Goal: Communication & Community: Answer question/provide support

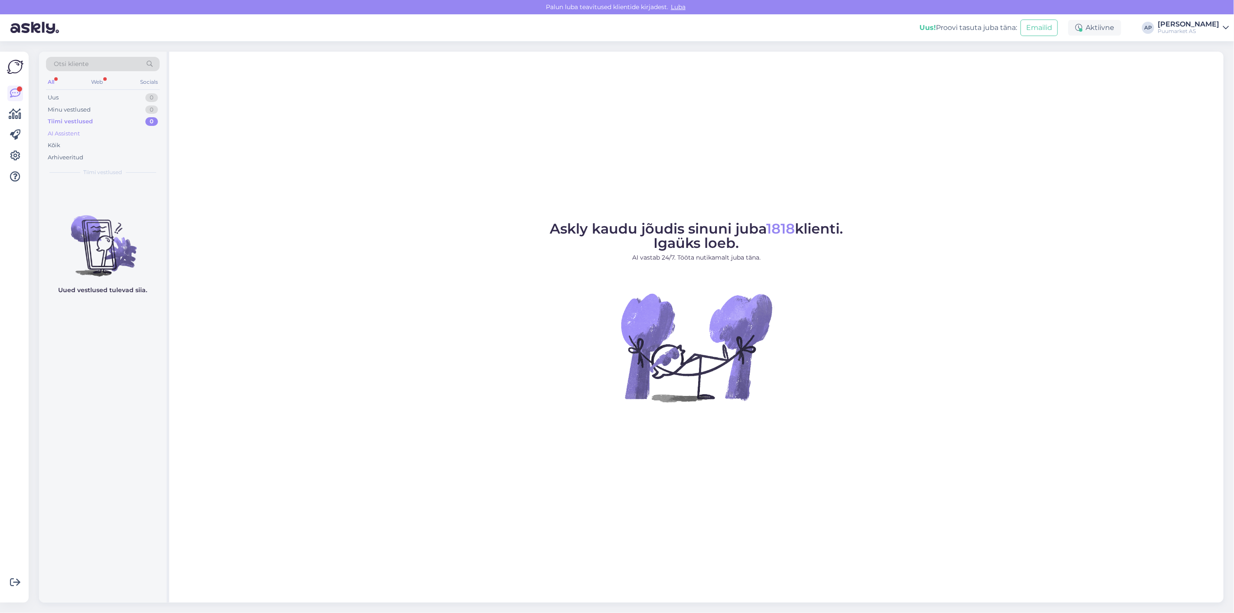
click at [87, 131] on div "AI Assistent" at bounding box center [103, 134] width 114 height 12
click at [85, 144] on div "Kõik" at bounding box center [103, 145] width 114 height 12
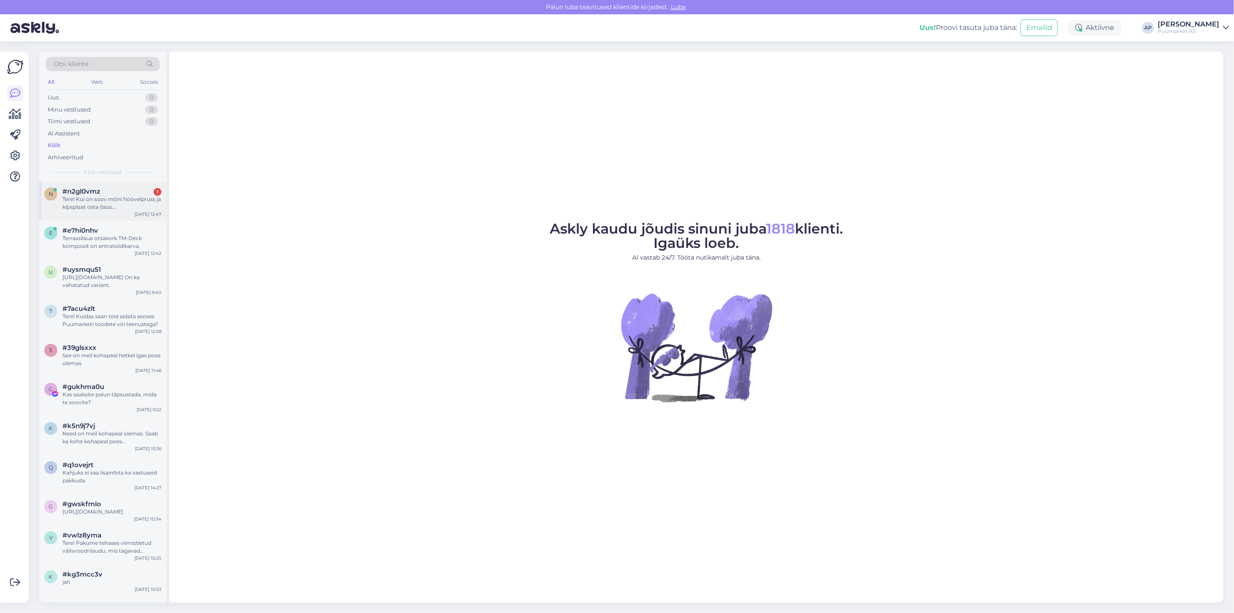
click at [92, 189] on span "#n2gl0vmz" at bounding box center [81, 191] width 38 height 8
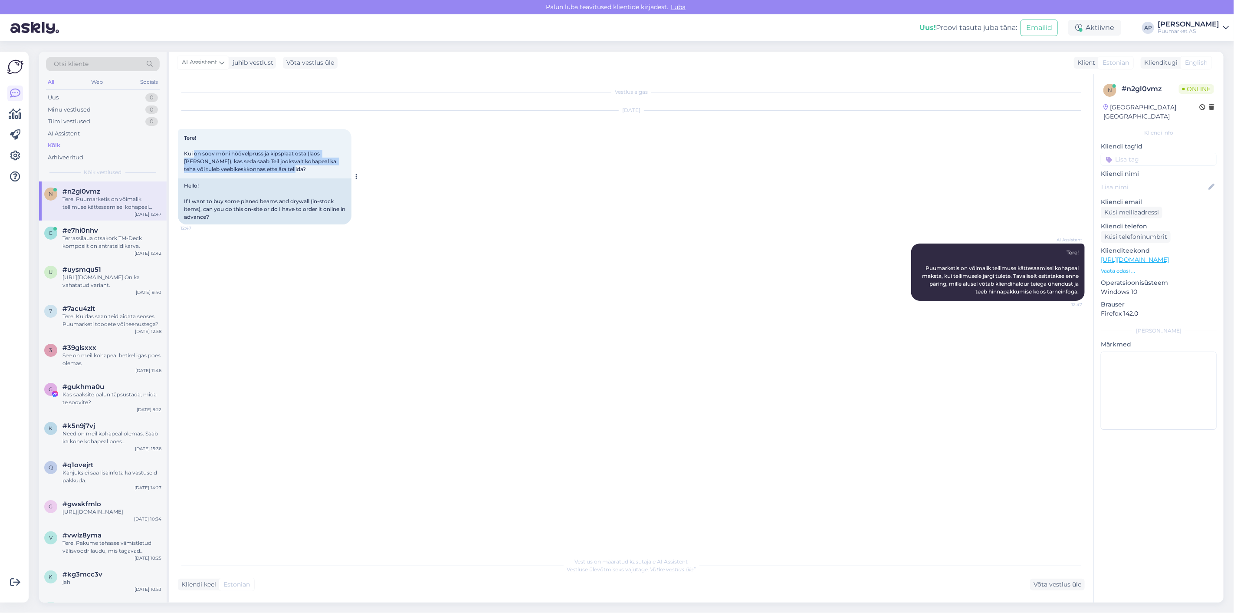
drag, startPoint x: 200, startPoint y: 154, endPoint x: 300, endPoint y: 168, distance: 100.9
click at [300, 168] on div "Tere! Kui on soov mõni höövelpruss ja kipsplaat osta (laos [PERSON_NAME]), kas …" at bounding box center [265, 153] width 174 height 49
click at [1045, 583] on div "Võta vestlus üle" at bounding box center [1057, 584] width 55 height 12
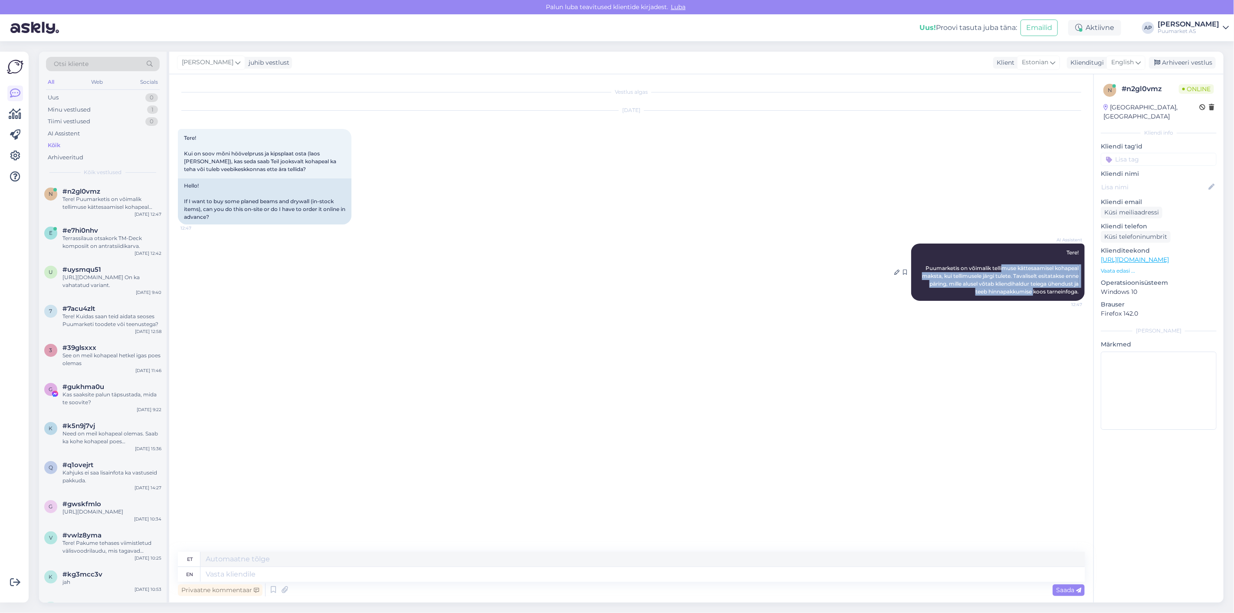
drag, startPoint x: 1015, startPoint y: 265, endPoint x: 1033, endPoint y: 293, distance: 33.2
click at [1033, 293] on span "Tere! Puumarketis on võimalik tellimuse kättesaamisel kohapeal maksta, kui tell…" at bounding box center [1001, 272] width 158 height 46
click at [1020, 297] on div "AI Assistent Tere! Puumarketis on võimalik tellimuse kättesaamisel kohapeal mak…" at bounding box center [998, 271] width 174 height 57
click at [582, 578] on textarea at bounding box center [642, 574] width 884 height 15
type textarea "T"
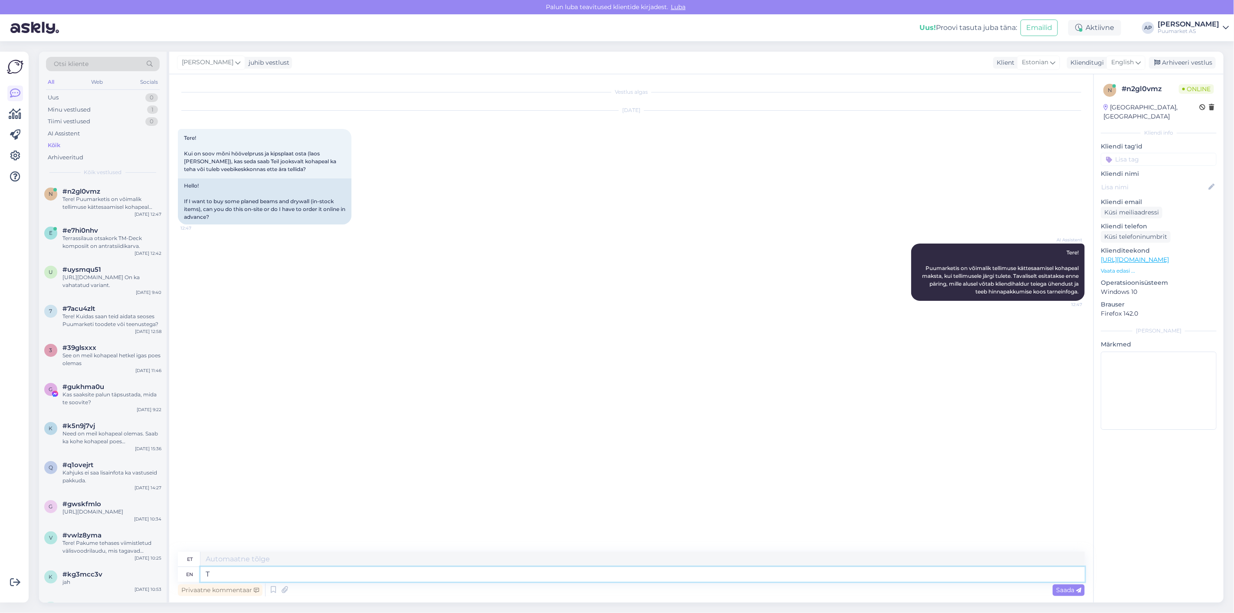
type textarea "T"
type textarea "Jah"
type textarea "Jah saab ka"
type textarea "Jah saab"
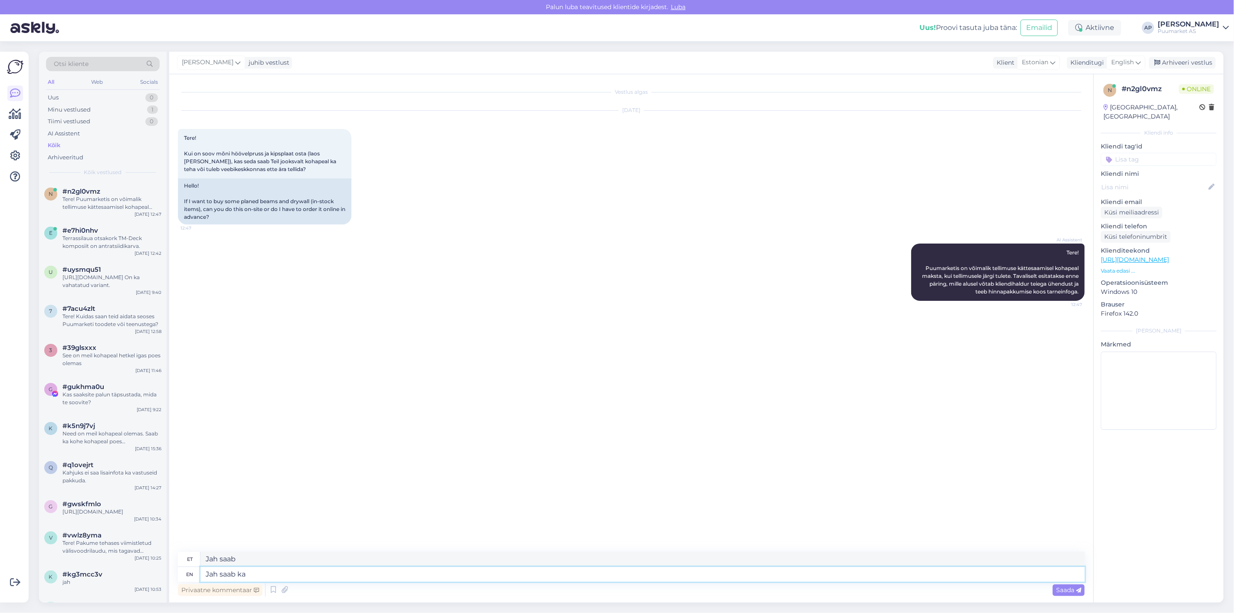
type textarea "Jah saab ka j"
type textarea "Jah, saab ka"
type textarea "Jah saab ka kohapeal k"
type textarea "Jah, saab ka kohapeal"
type textarea "Jah saab ka kohapeal [PERSON_NAME] e"
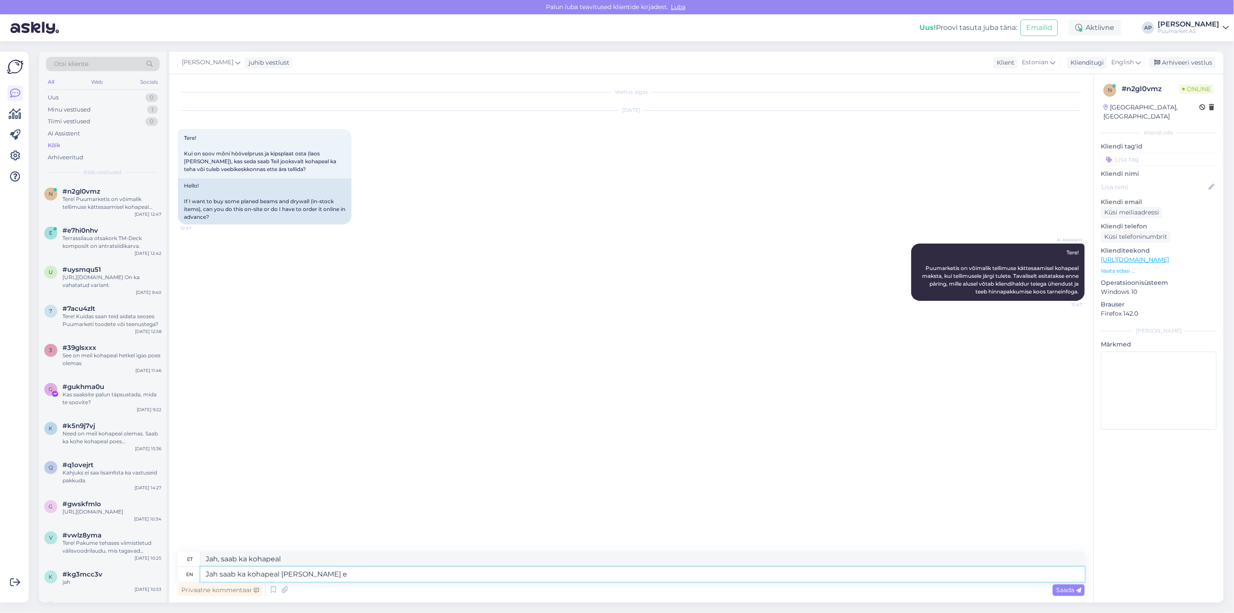
type textarea "Jah, saab ka kohapeal [PERSON_NAME]"
type textarea "Jah saab ka kohapeal [PERSON_NAME] p"
type textarea "Jah saab ka kohapeal [PERSON_NAME]"
type textarea "Jah saab ka kohapeal [PERSON_NAME] pea"
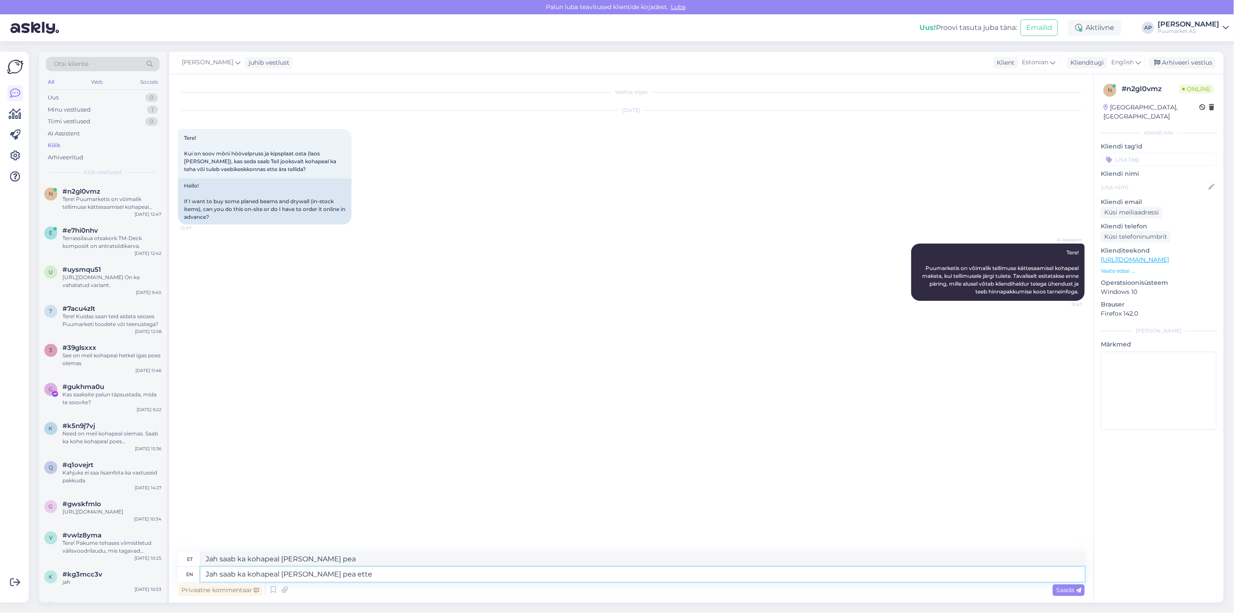
type textarea "Jah saab ka kohapeal [PERSON_NAME] pea ette"
type textarea "Jah saab ka kohapeal [PERSON_NAME] pea ette tellima"
type textarea "Jah saab ka kohapeal [PERSON_NAME] pea ette tellima kui on"
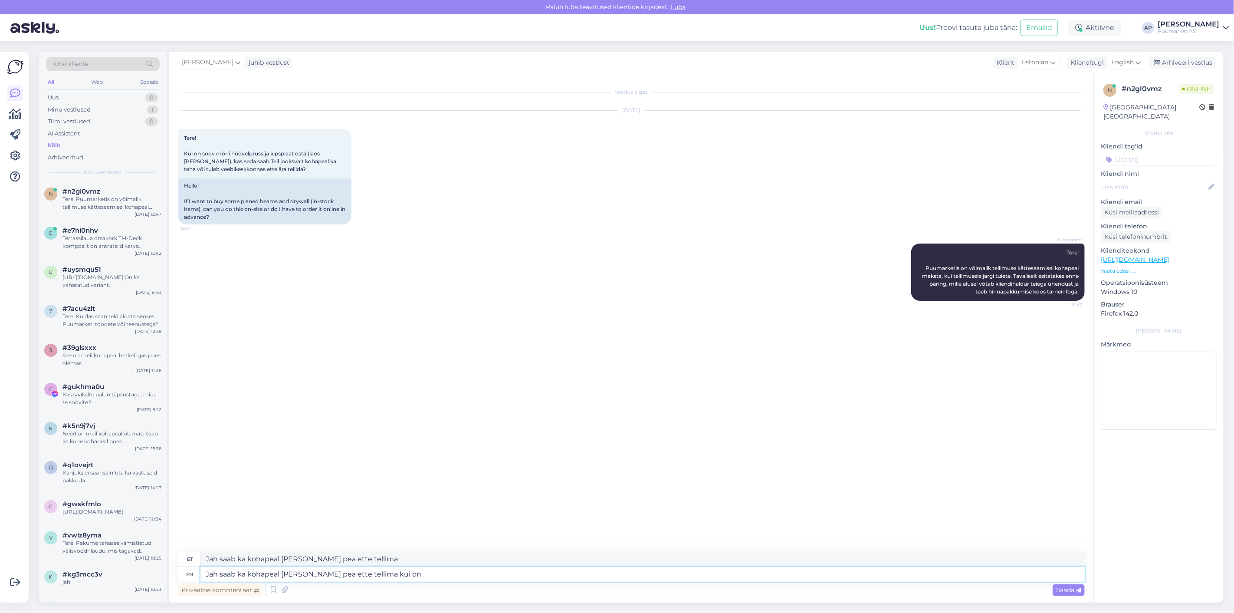
type textarea "Jah saab ka kohapeal [PERSON_NAME] pea ette tellima kui"
type textarea "Jah saab ka kohapeal [PERSON_NAME] pea ette tellima kui on"
type textarea "Jah saab ka kohapeal [PERSON_NAME] pea ette tellima k"
type textarea "Jah saab ka kohapeal [PERSON_NAME] pea ette tellima kui"
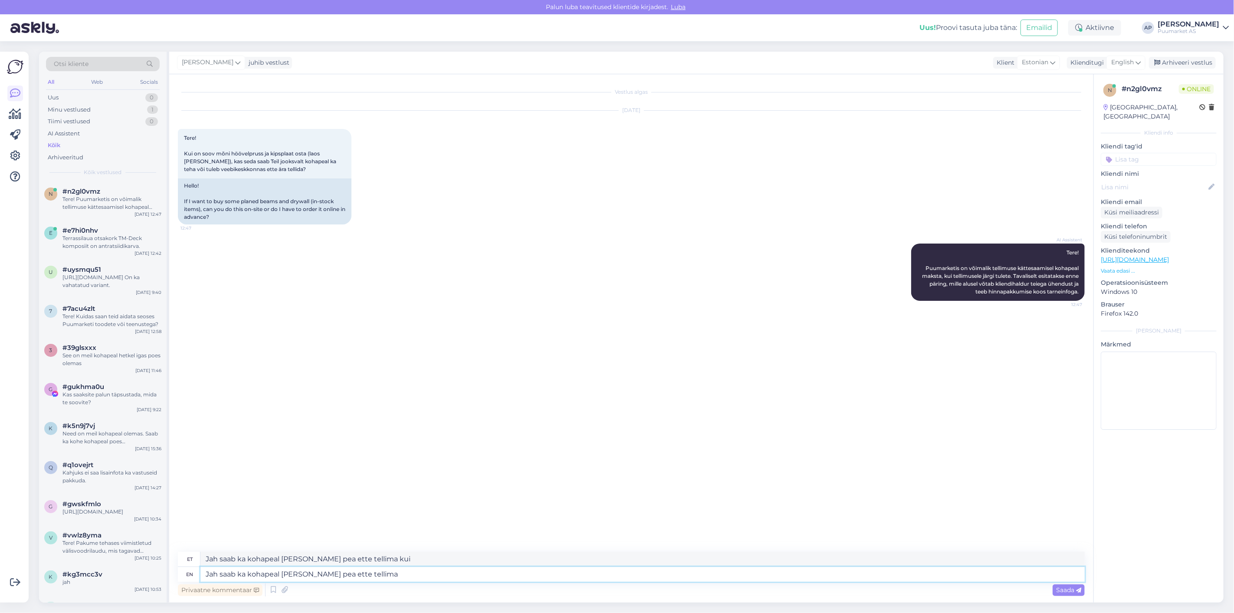
type textarea "Jah saab ka kohapeal [PERSON_NAME] pea ette tellima"
type textarea "Jah saab ka kohapeal [PERSON_NAME] pea ette tellima."
drag, startPoint x: 410, startPoint y: 581, endPoint x: 0, endPoint y: 535, distance: 412.6
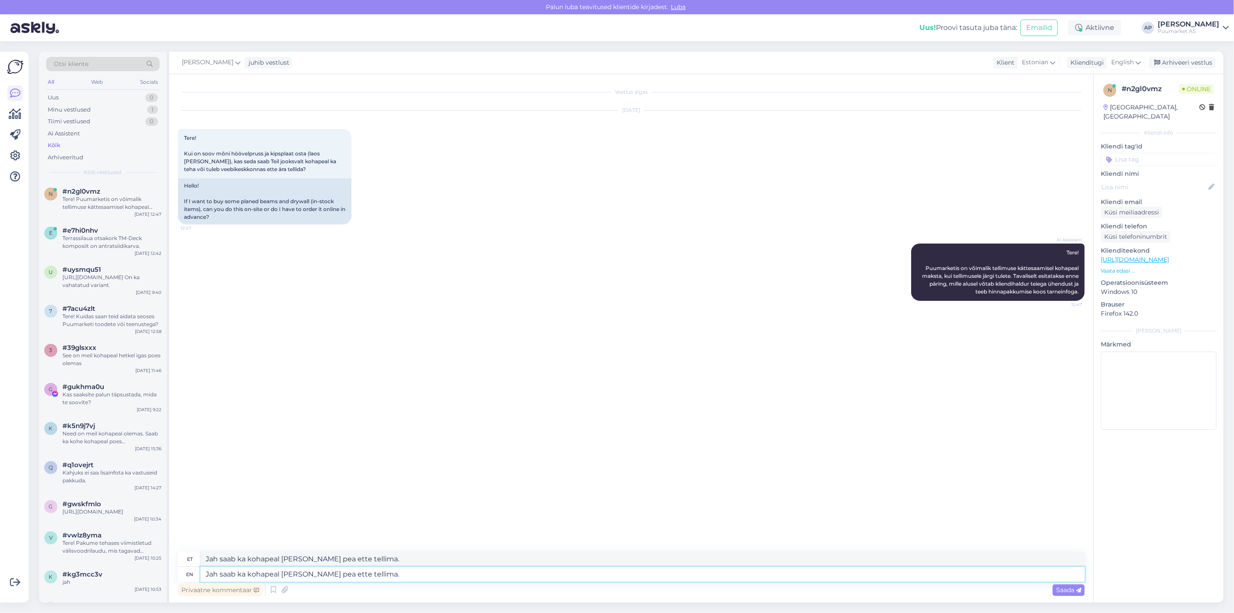
click at [1, 553] on div "Võimalused Veendu, et Askly loob sulle väärtust. Sulge Ühenda FB ja IG sõnumid …" at bounding box center [617, 327] width 1234 height 572
paste textarea ", saab ka kohapeal [PERSON_NAME],"
type textarea "Jah, saab ka kohapeal [PERSON_NAME] pea ette tellima."
click at [1074, 592] on span "Saada" at bounding box center [1068, 590] width 25 height 8
type textarea "Jah, saab ka kohapeal [PERSON_NAME] pea ette tellima."
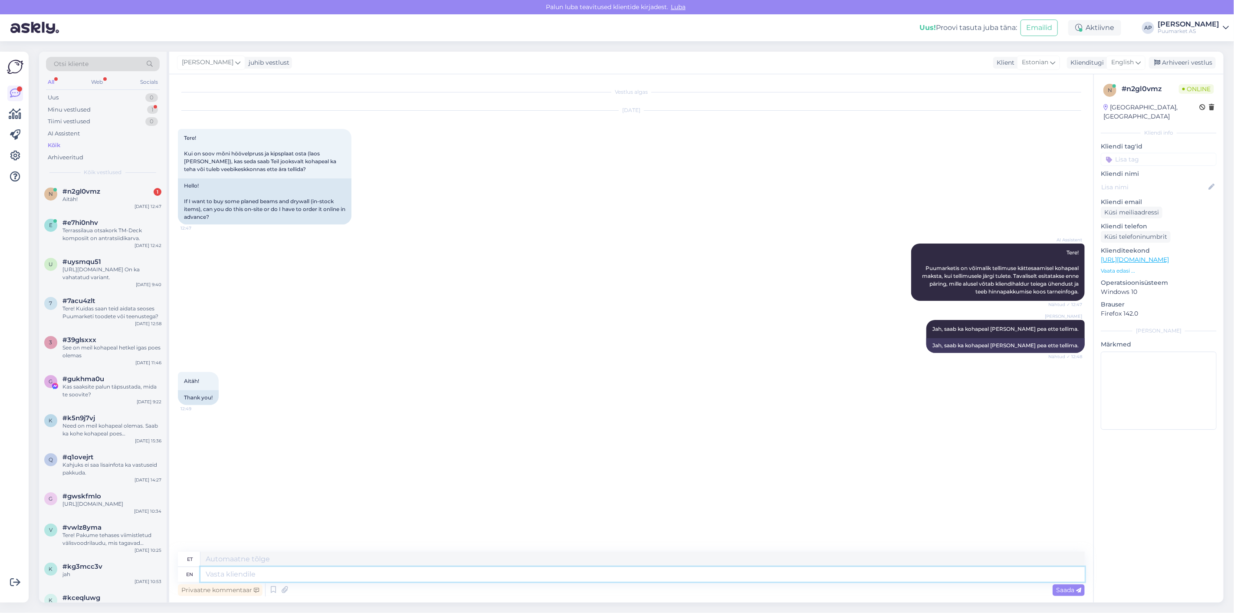
click at [317, 572] on textarea at bounding box center [642, 574] width 884 height 15
click at [277, 588] on icon at bounding box center [273, 589] width 10 height 13
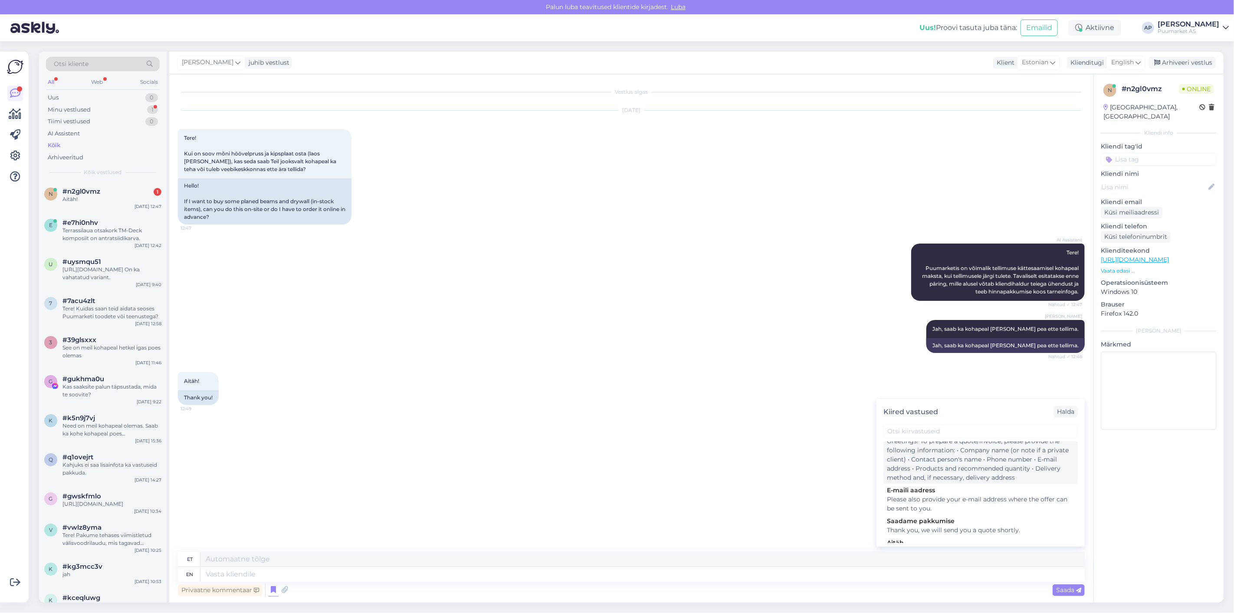
scroll to position [193, 0]
click at [934, 510] on div "Glad we could be of help. If you have any more questions, feel free to let us k…" at bounding box center [980, 508] width 187 height 18
type textarea "Tore, et saime abiks olla. Kui teil on veel küsimusi, andke julgelt [PERSON_NAM…"
type textarea "Glad we could be of help. If you have any more questions, feel free to let us k…"
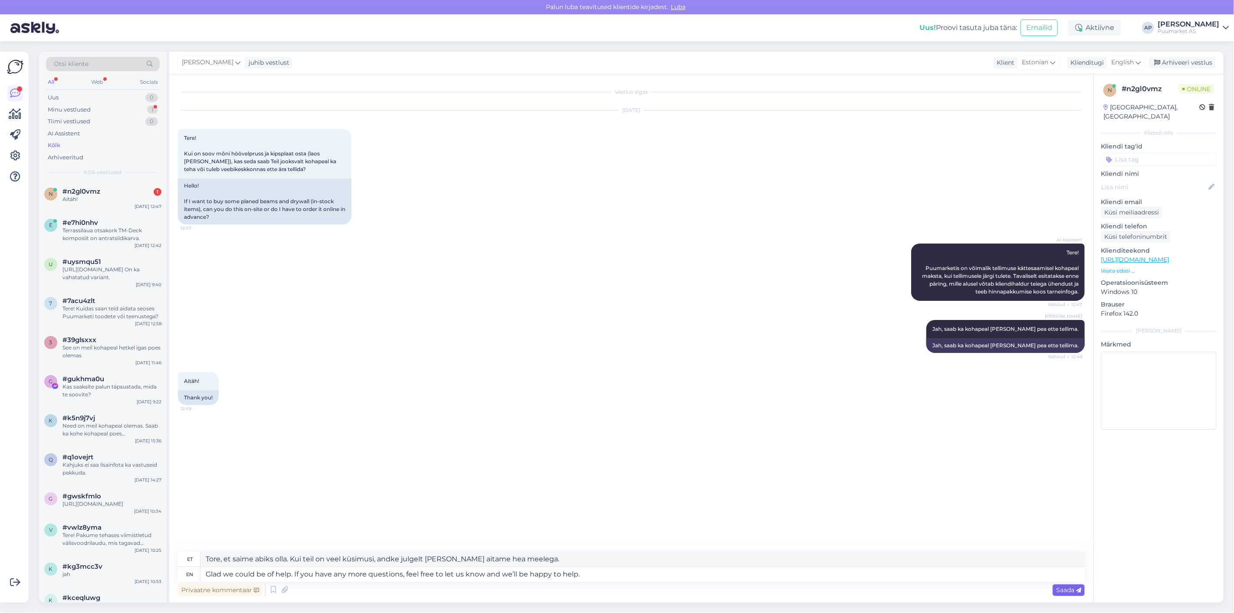
click at [1063, 593] on div "Saada" at bounding box center [1069, 590] width 32 height 12
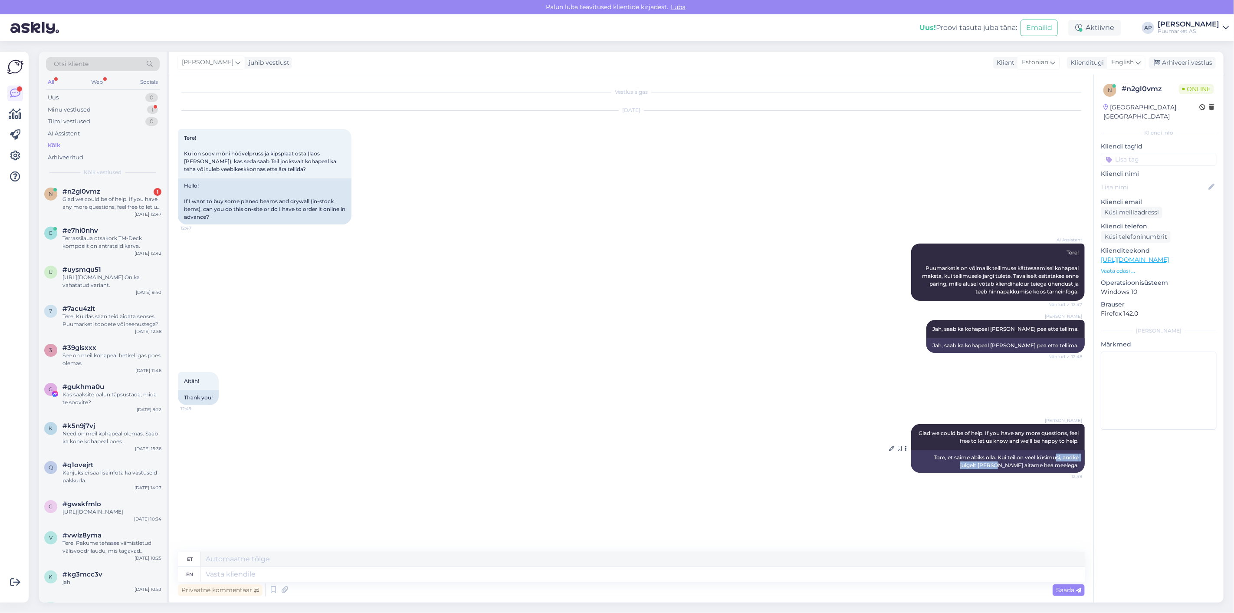
drag, startPoint x: 1024, startPoint y: 461, endPoint x: 1055, endPoint y: 459, distance: 31.4
click at [1055, 459] on div "Tore, et saime abiks olla. Kui teil on veel küsimusi, andke julgelt [PERSON_NAM…" at bounding box center [998, 461] width 174 height 23
click at [1050, 463] on div "Tore, et saime abiks olla. Kui teil on veel küsimusi, andke julgelt [PERSON_NAM…" at bounding box center [998, 461] width 174 height 23
click at [7, 194] on div at bounding box center [15, 327] width 16 height 537
click at [71, 202] on div "Glad we could be of help. If you have any more questions, feel free to let us k…" at bounding box center [111, 203] width 99 height 16
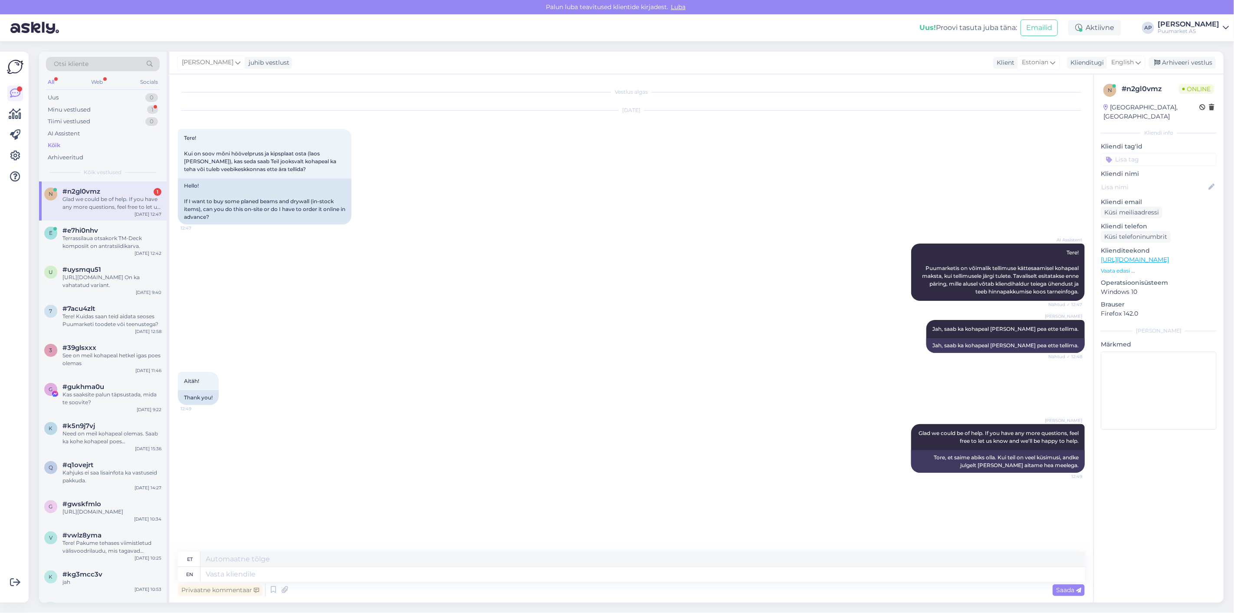
click at [566, 355] on div "[PERSON_NAME], saab ka kohapeal [PERSON_NAME] pea ette tellima. Nähtud ✓ 12:48 …" at bounding box center [631, 336] width 907 height 52
click at [1209, 61] on div "Arhiveeri vestlus" at bounding box center [1182, 63] width 67 height 12
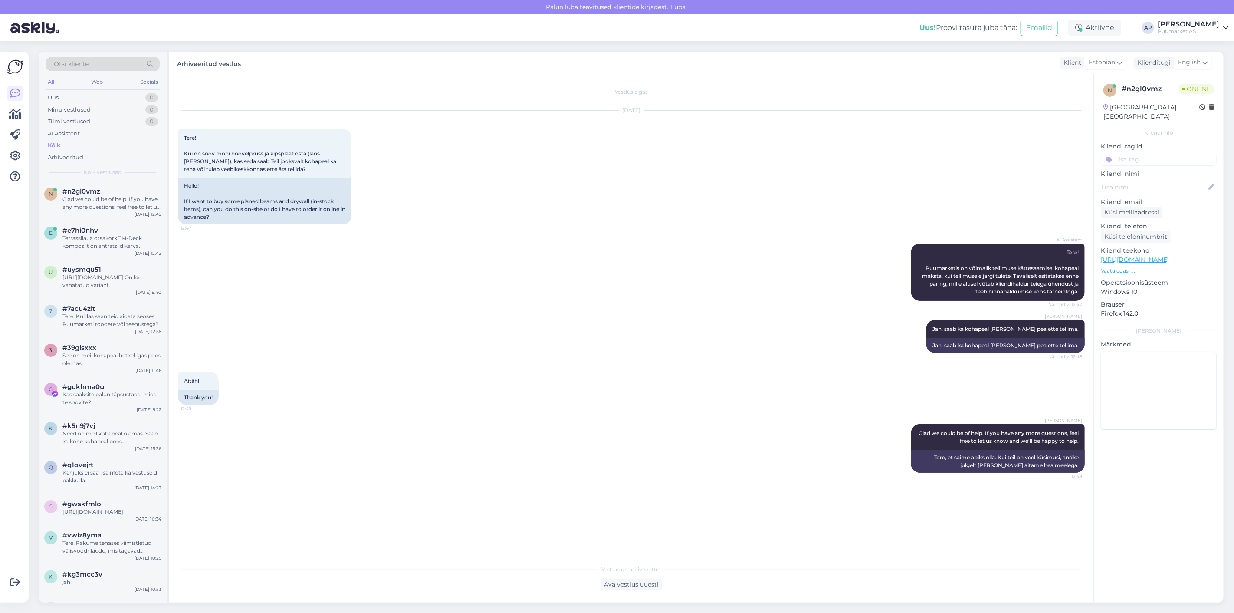
click at [752, 173] on div "[DATE] Tere! Kui on soov mõni höövelpruss ja kipsplaat osta (laos [PERSON_NAME]…" at bounding box center [631, 167] width 907 height 133
